Goal: Information Seeking & Learning: Learn about a topic

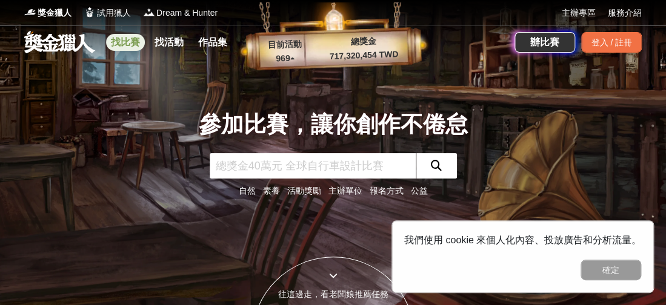
click at [126, 37] on link "找比賽" at bounding box center [125, 42] width 39 height 17
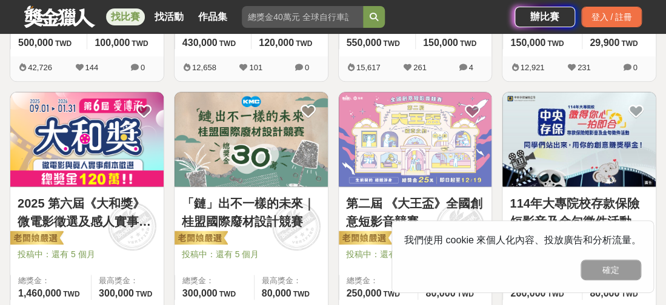
scroll to position [484, 0]
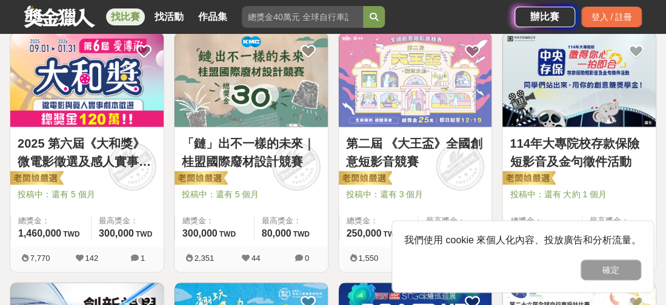
click at [608, 270] on button "確定" at bounding box center [610, 270] width 61 height 21
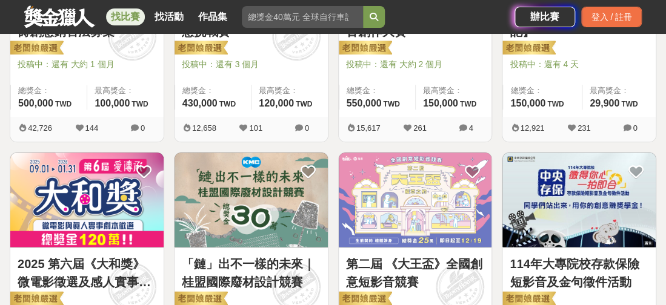
scroll to position [424, 0]
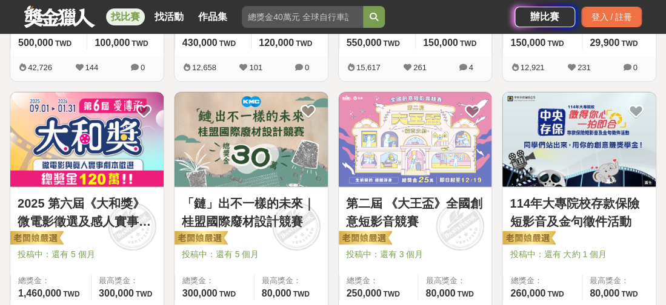
click at [111, 204] on link "2025 第六屆《大和獎》微電影徵選及感人實事分享" at bounding box center [87, 213] width 139 height 36
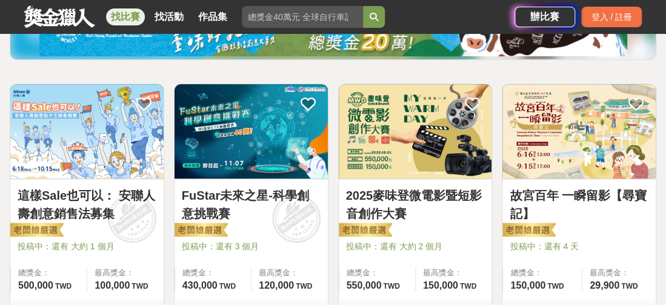
scroll to position [303, 0]
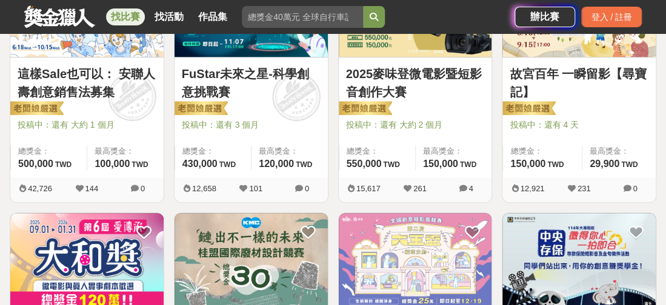
click at [388, 70] on link "2025麥味登微電影暨短影音創作大賽" at bounding box center [415, 83] width 139 height 36
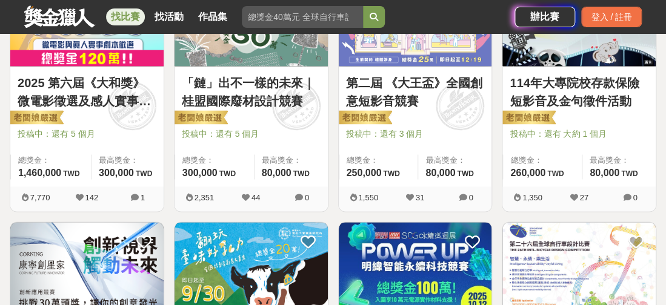
scroll to position [667, 0]
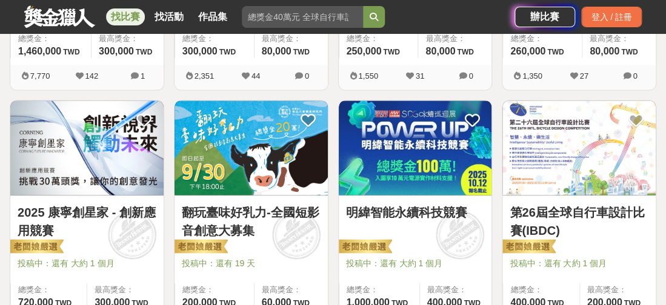
click at [106, 211] on link "2025 康寧創星家 - 創新應用競賽" at bounding box center [87, 221] width 139 height 36
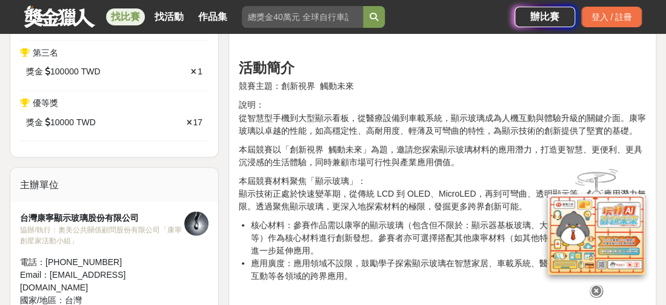
scroll to position [787, 0]
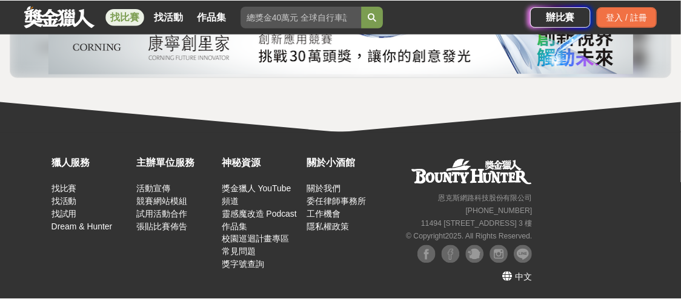
scroll to position [1102, 0]
